Goal: Information Seeking & Learning: Learn about a topic

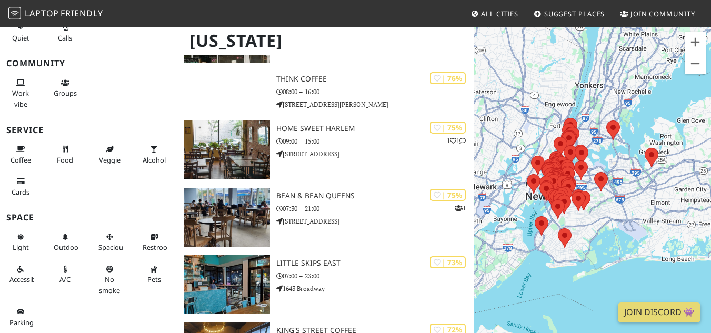
scroll to position [1296, 0]
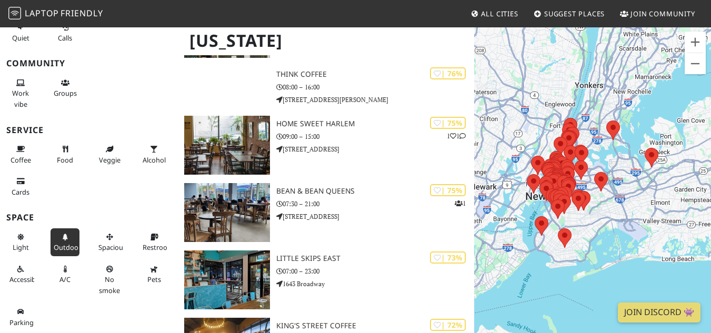
click at [54, 243] on span "Outdoor" at bounding box center [67, 247] width 27 height 9
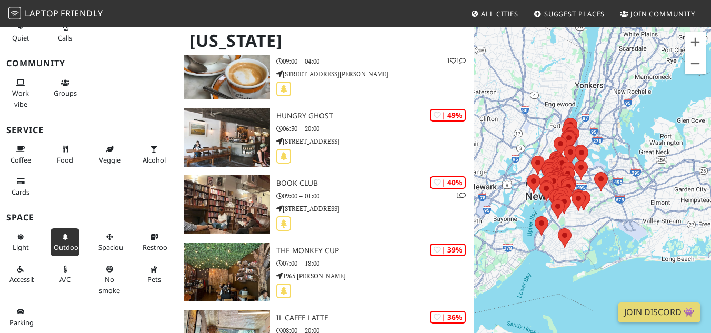
scroll to position [1321, 0]
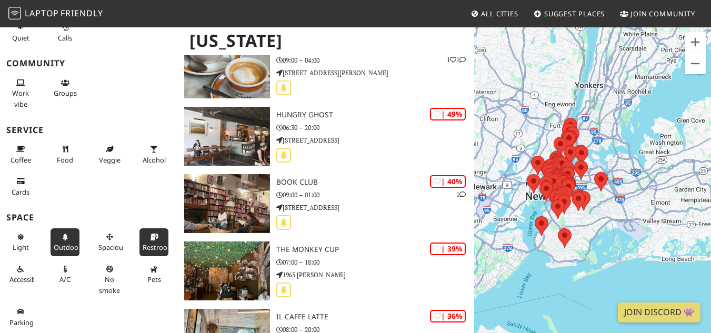
click at [155, 240] on button "Restroom" at bounding box center [153, 242] width 28 height 28
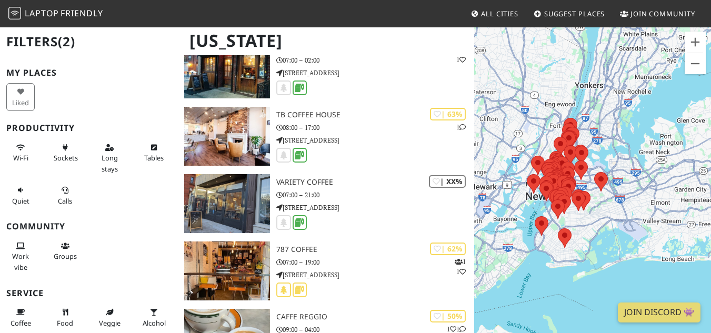
scroll to position [0, 0]
click at [16, 145] on icon at bounding box center [20, 148] width 8 height 7
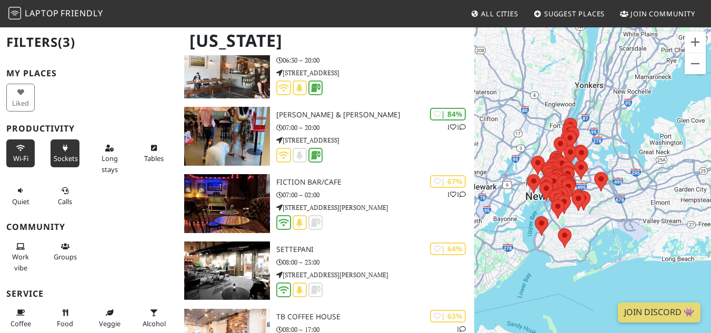
click at [75, 153] on button "Sockets" at bounding box center [65, 153] width 28 height 28
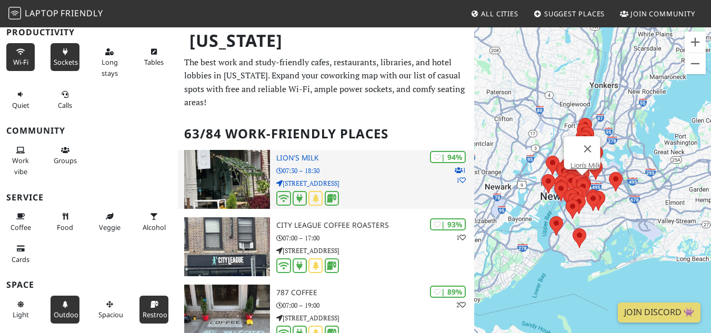
click at [359, 166] on p "07:30 – 18:30" at bounding box center [374, 171] width 197 height 10
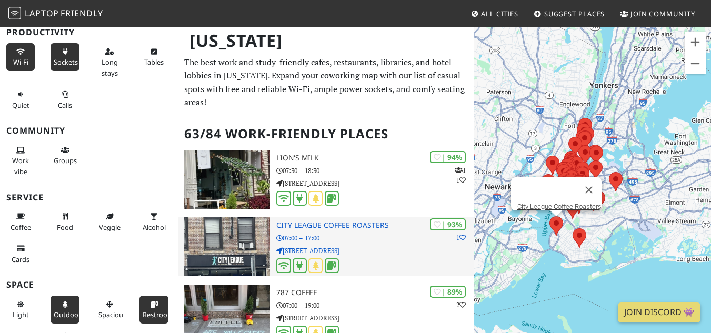
click at [357, 255] on p "6808 4th Ave" at bounding box center [374, 251] width 197 height 10
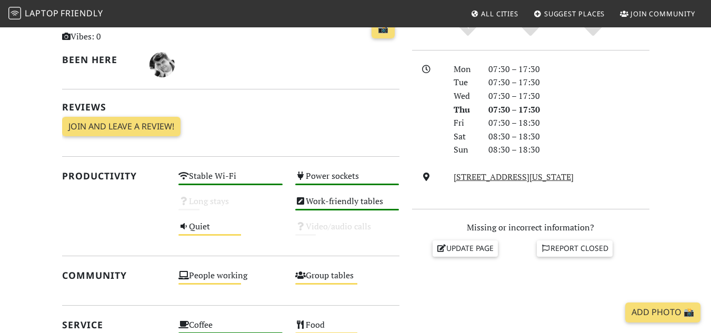
scroll to position [264, 0]
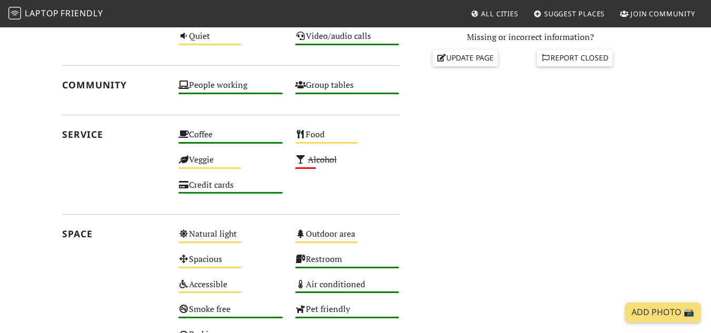
scroll to position [450, 0]
